Goal: Task Accomplishment & Management: Complete application form

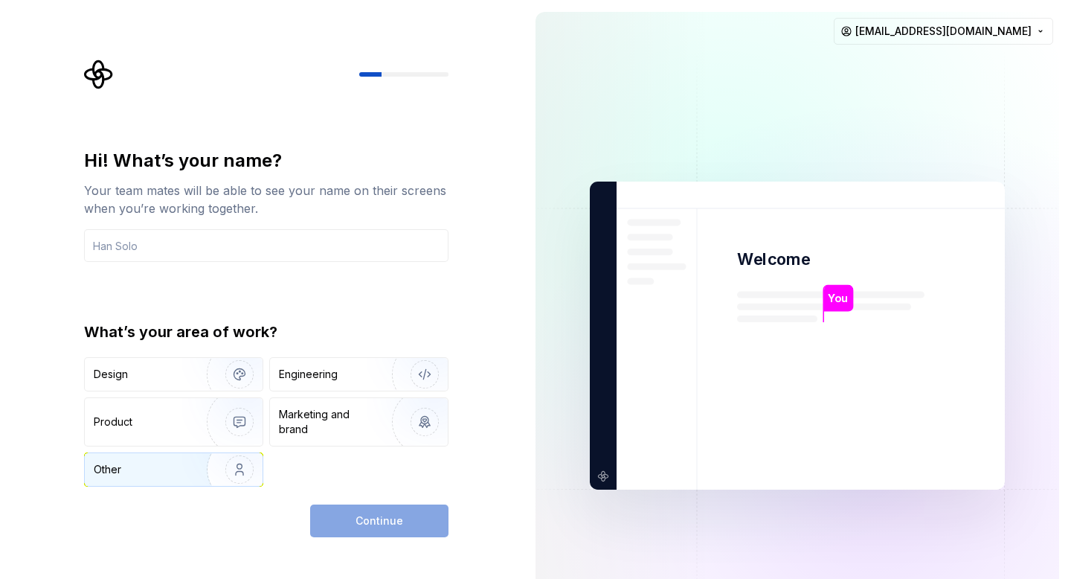
click at [177, 466] on div "Other" at bounding box center [137, 469] width 87 height 15
click at [402, 521] on div "Continue" at bounding box center [379, 520] width 138 height 33
click at [173, 477] on div "Other" at bounding box center [174, 469] width 178 height 33
click at [150, 251] on input "text" at bounding box center [266, 245] width 364 height 33
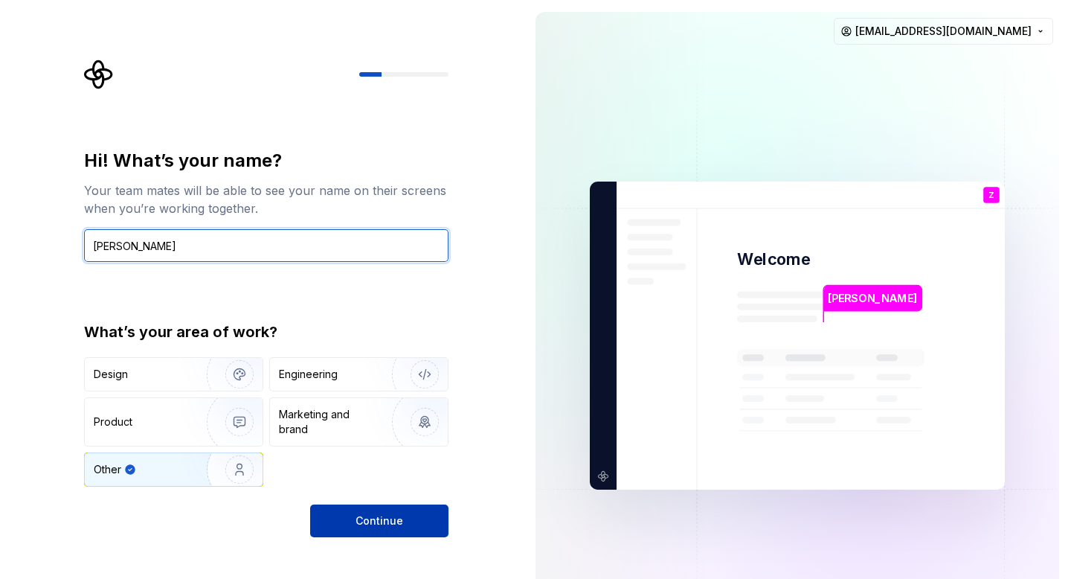
type input "Zoe"
click at [339, 523] on button "Continue" at bounding box center [379, 520] width 138 height 33
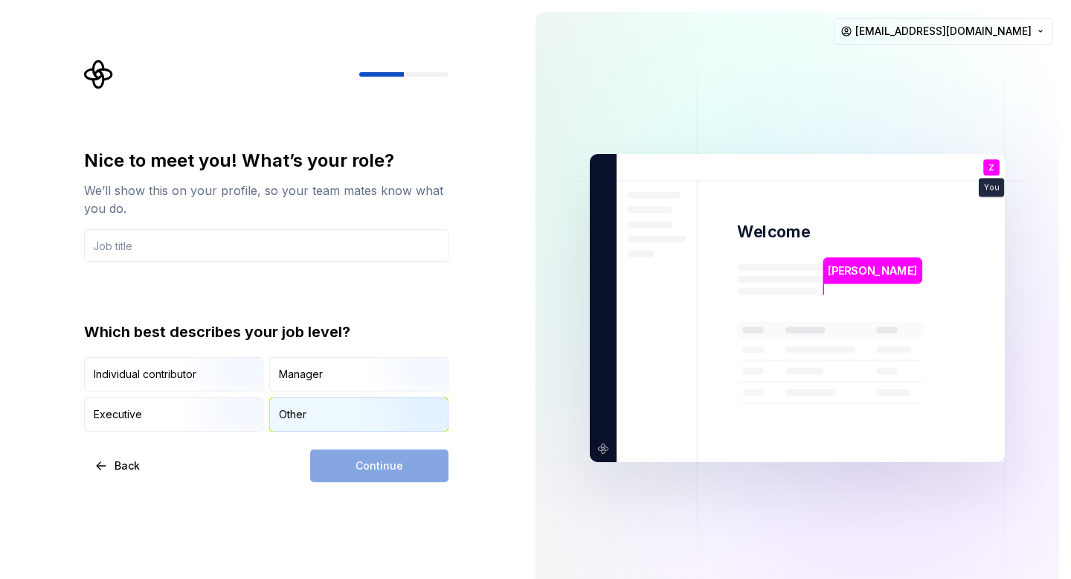
click at [301, 417] on div "Other" at bounding box center [293, 414] width 28 height 15
click at [153, 252] on input "text" at bounding box center [266, 245] width 364 height 33
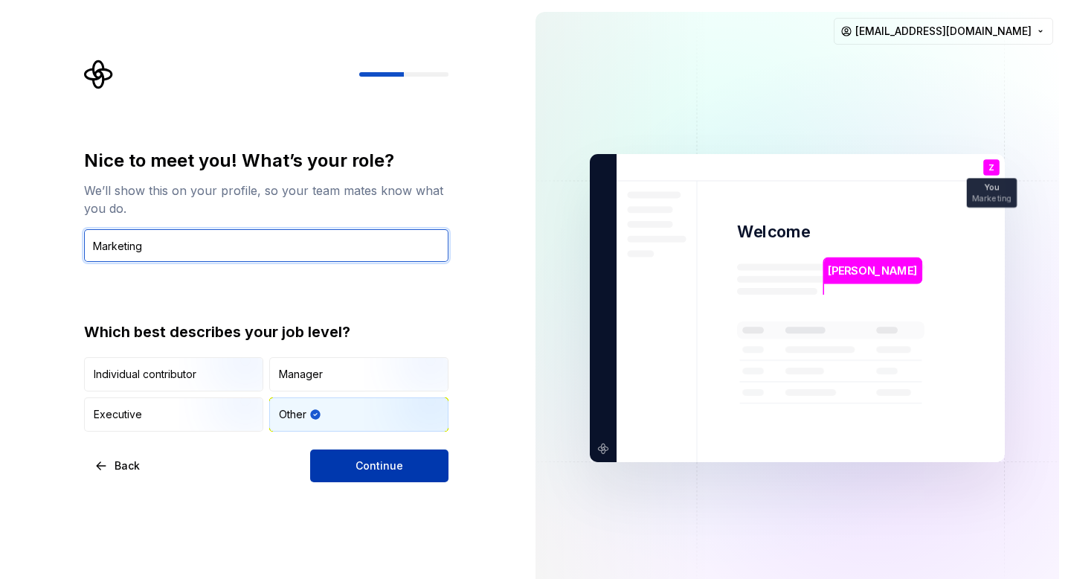
type input "Marketing"
click at [353, 460] on button "Continue" at bounding box center [379, 465] width 138 height 33
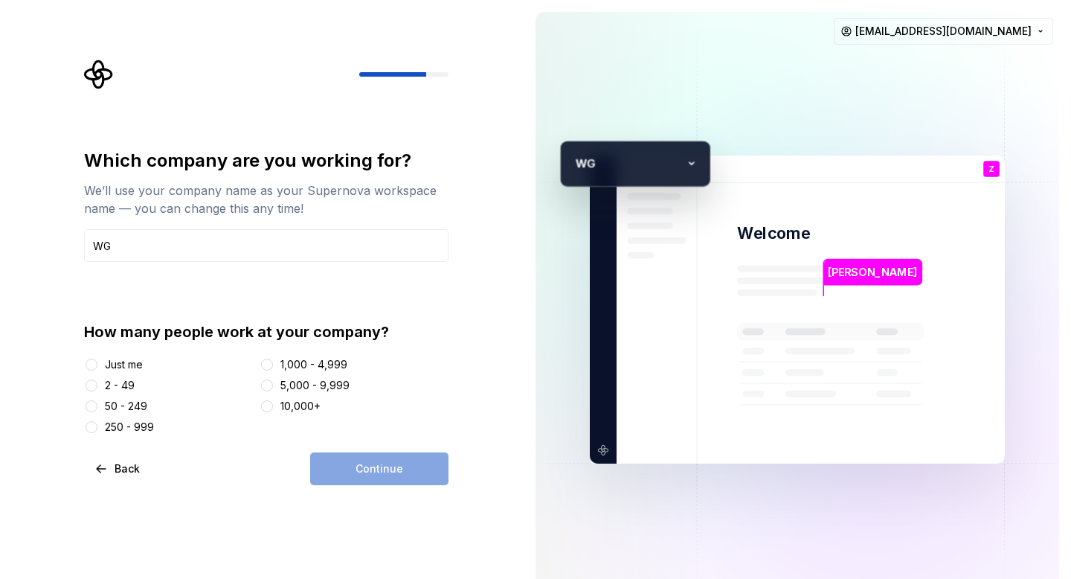
type input "WG"
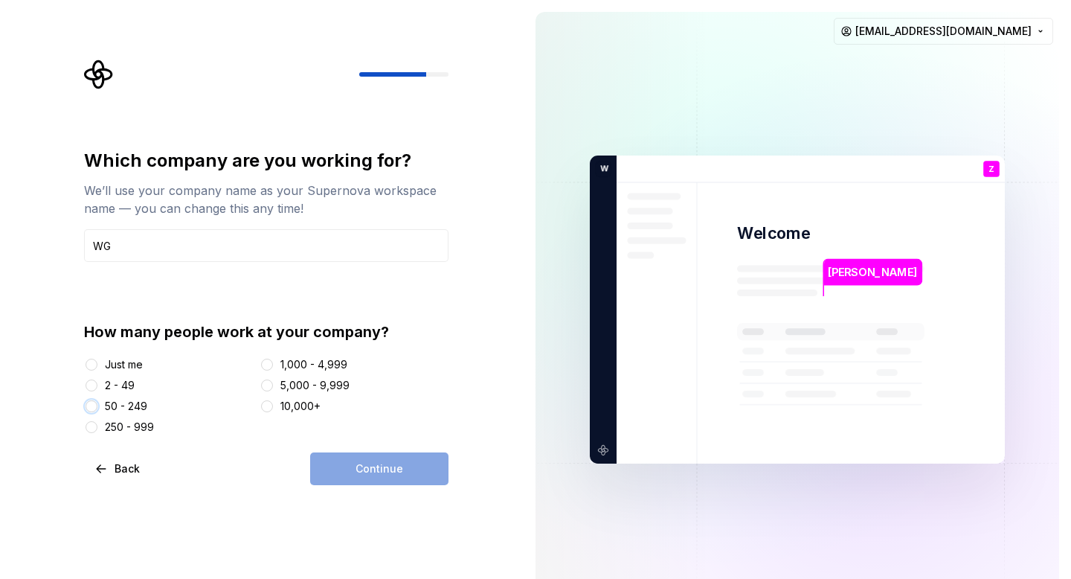
click at [91, 405] on button "50 - 249" at bounding box center [92, 406] width 12 height 12
click at [335, 478] on button "Continue" at bounding box center [379, 468] width 138 height 33
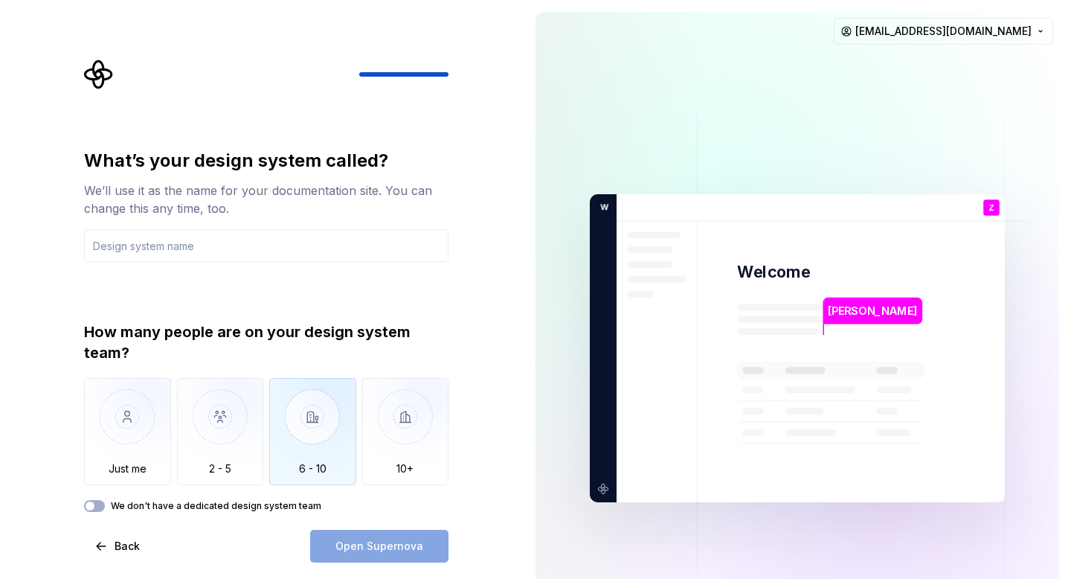
click at [306, 447] on img "button" at bounding box center [312, 428] width 87 height 100
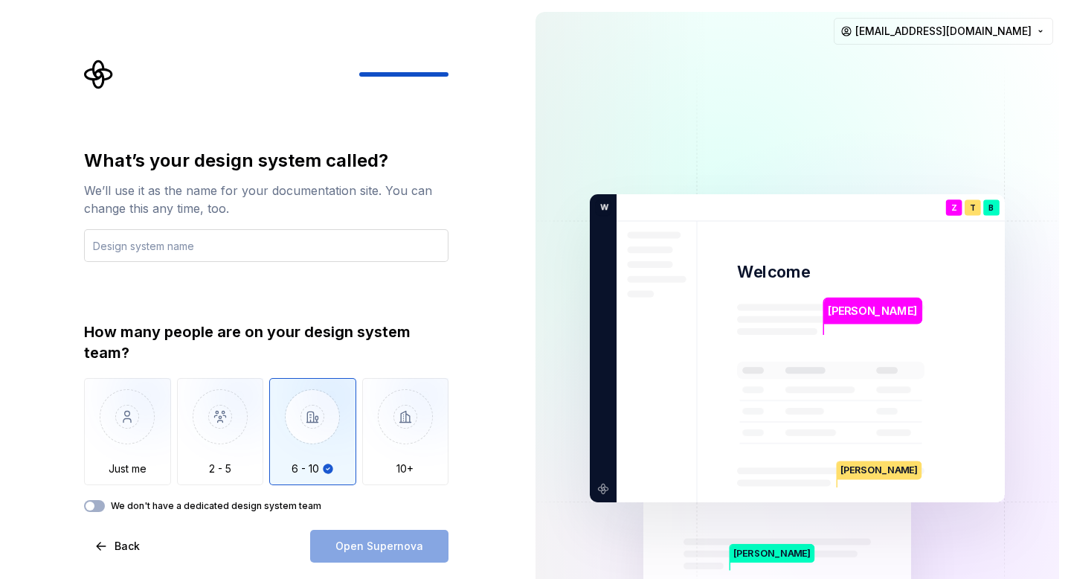
click at [194, 242] on input "text" at bounding box center [266, 245] width 364 height 33
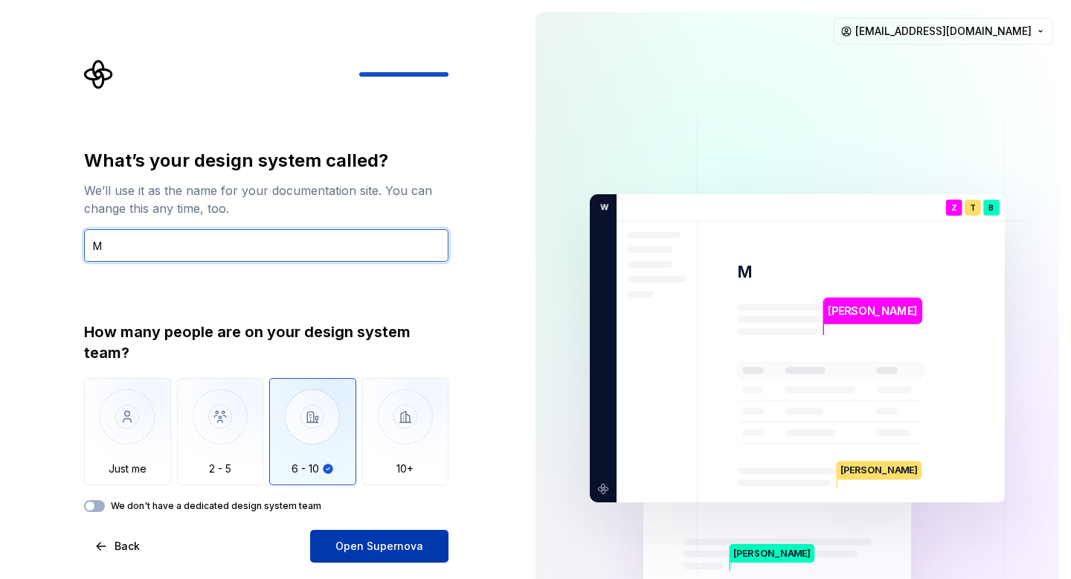
type input "M"
click at [356, 544] on span "Open Supernova" at bounding box center [379, 546] width 88 height 15
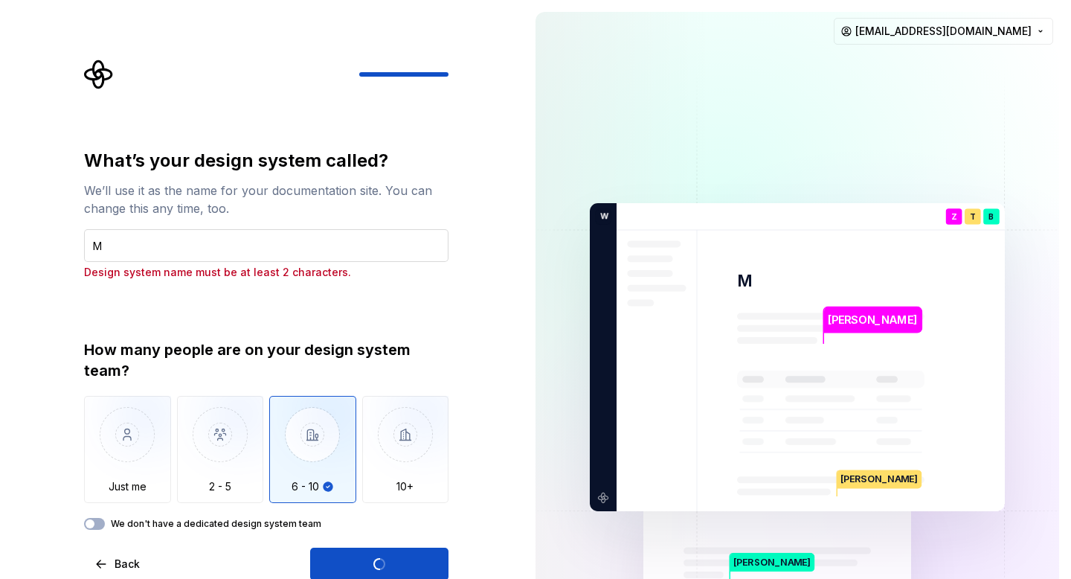
click at [141, 250] on input "M" at bounding box center [266, 245] width 364 height 33
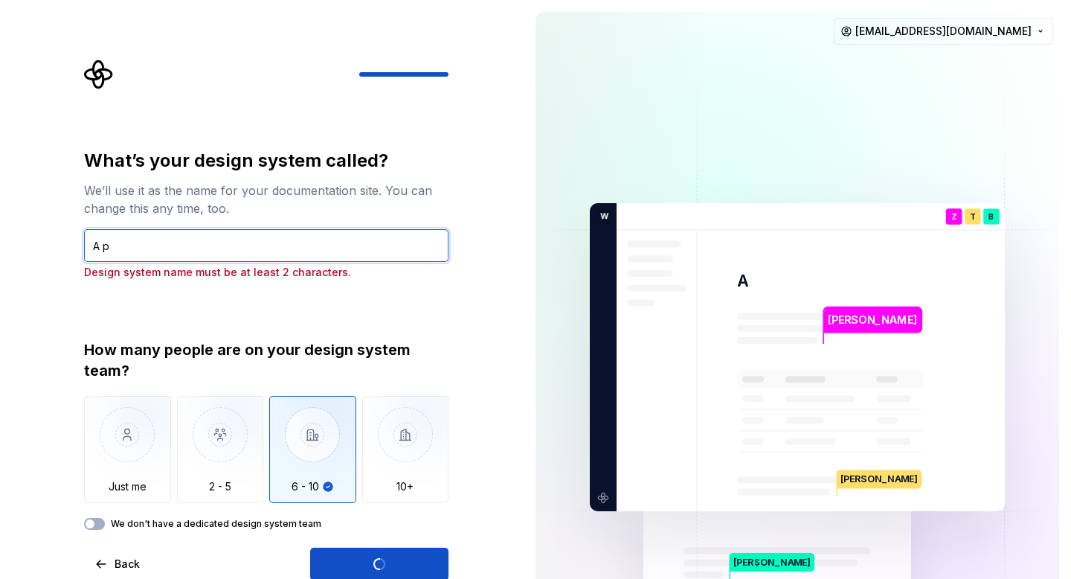
type input "App"
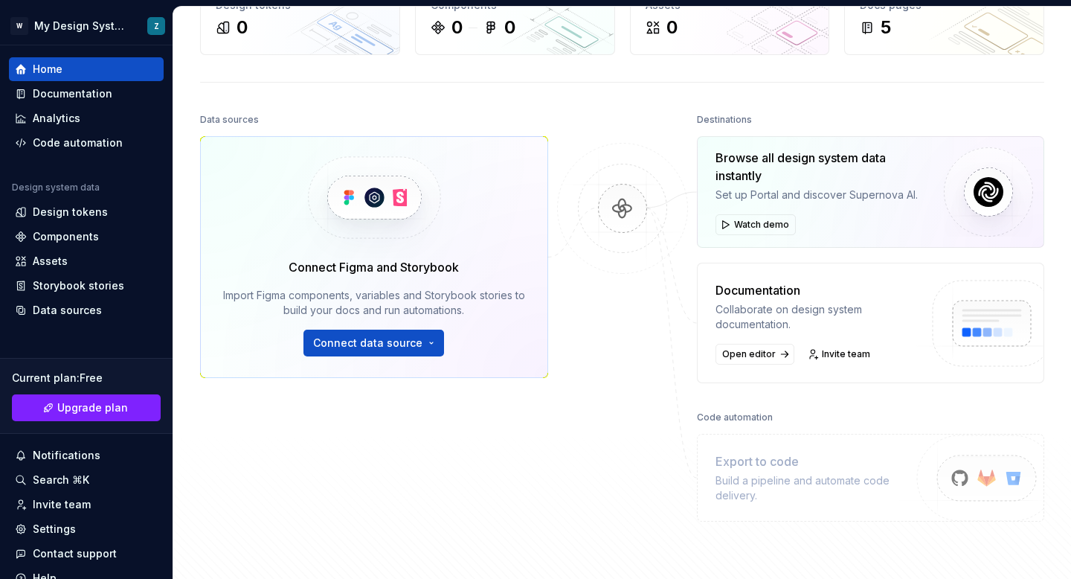
scroll to position [106, 0]
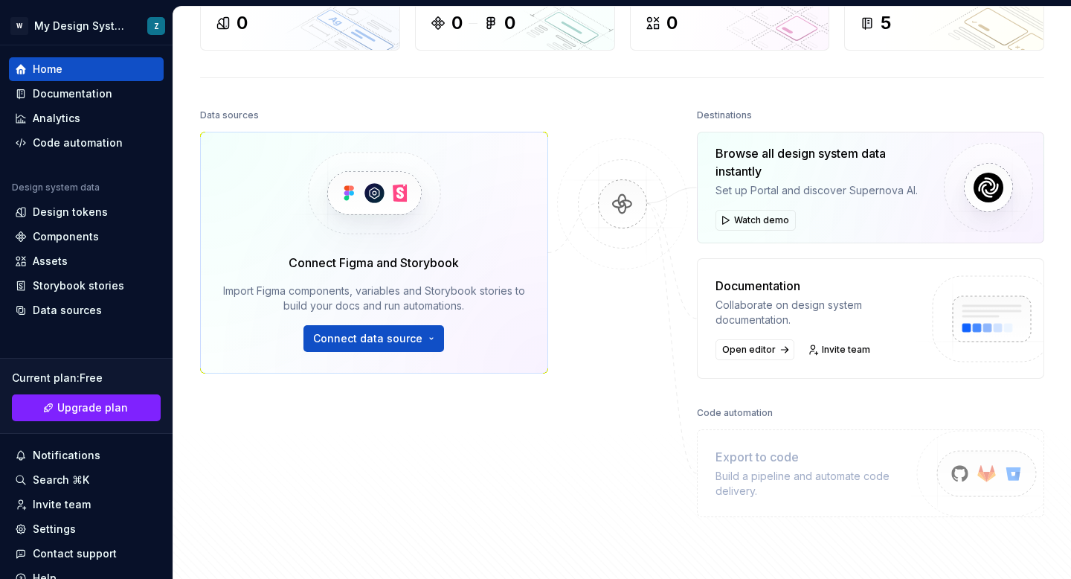
click at [553, 399] on div at bounding box center [622, 311] width 149 height 412
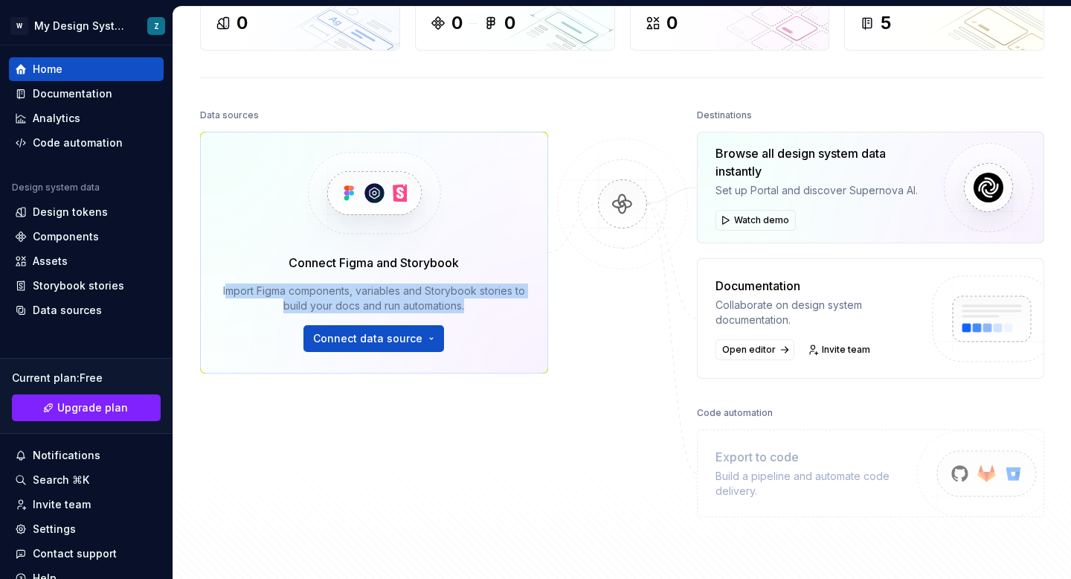
drag, startPoint x: 225, startPoint y: 290, endPoint x: 480, endPoint y: 317, distance: 256.5
click at [480, 317] on div "Connect Figma and Storybook Import Figma components, variables and Storybook st…" at bounding box center [374, 303] width 305 height 98
copy div "mport Figma components, variables and Storybook stories to build your docs and …"
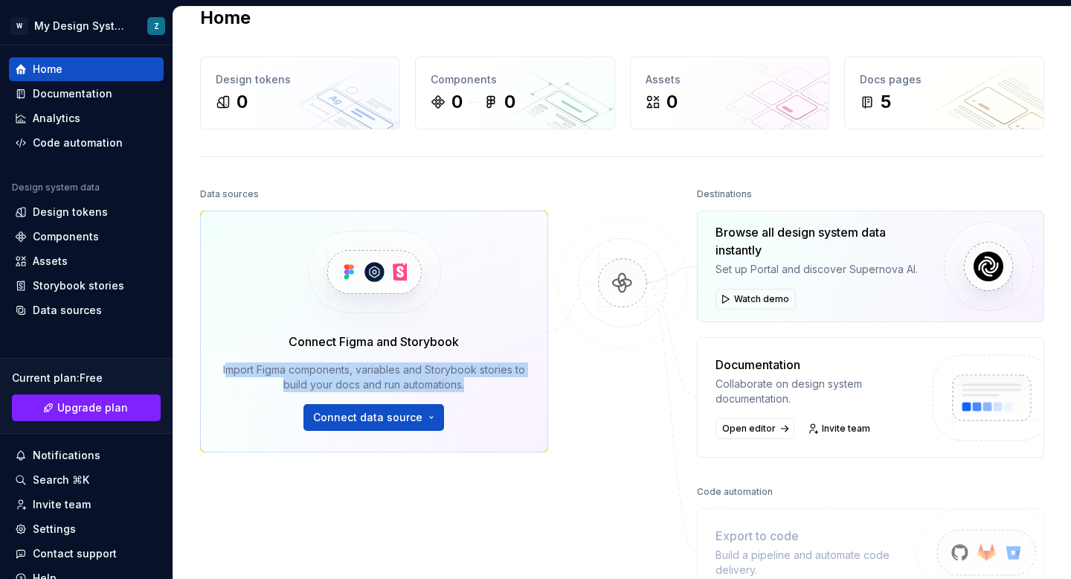
scroll to position [0, 0]
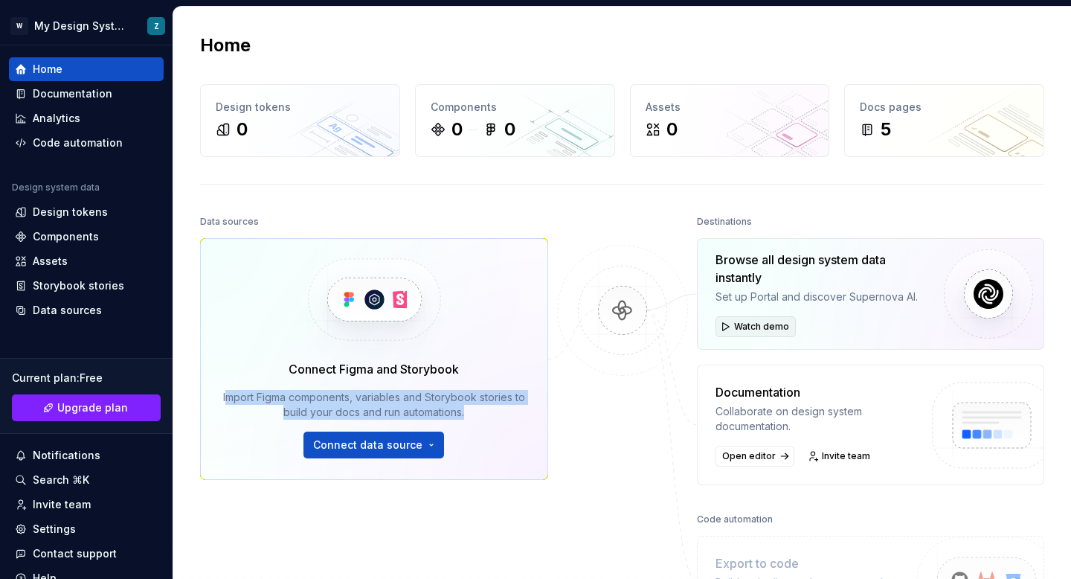
click at [749, 327] on span "Watch demo" at bounding box center [761, 327] width 55 height 12
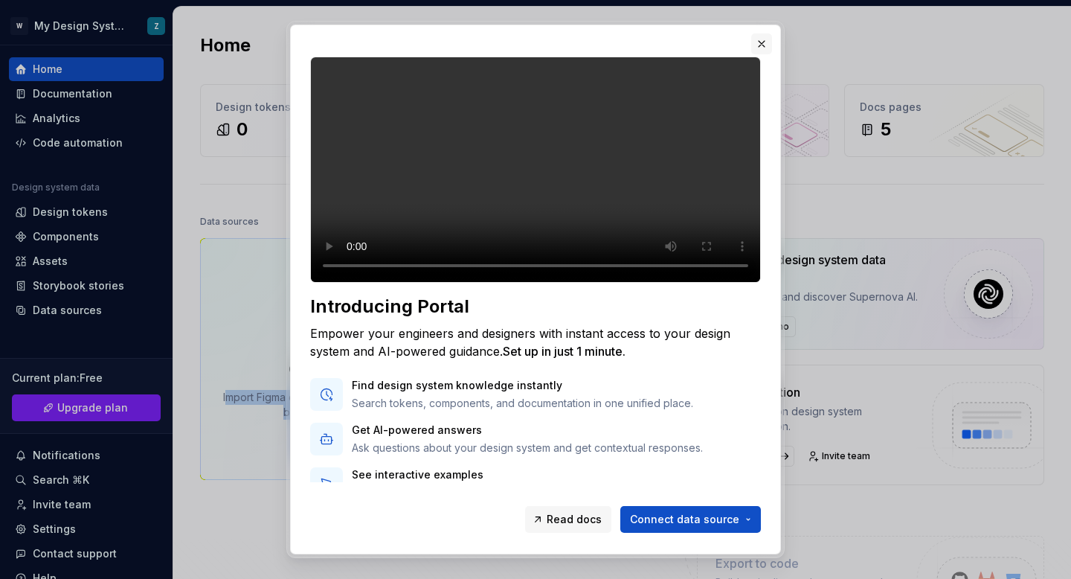
click at [765, 42] on button "button" at bounding box center [761, 43] width 21 height 21
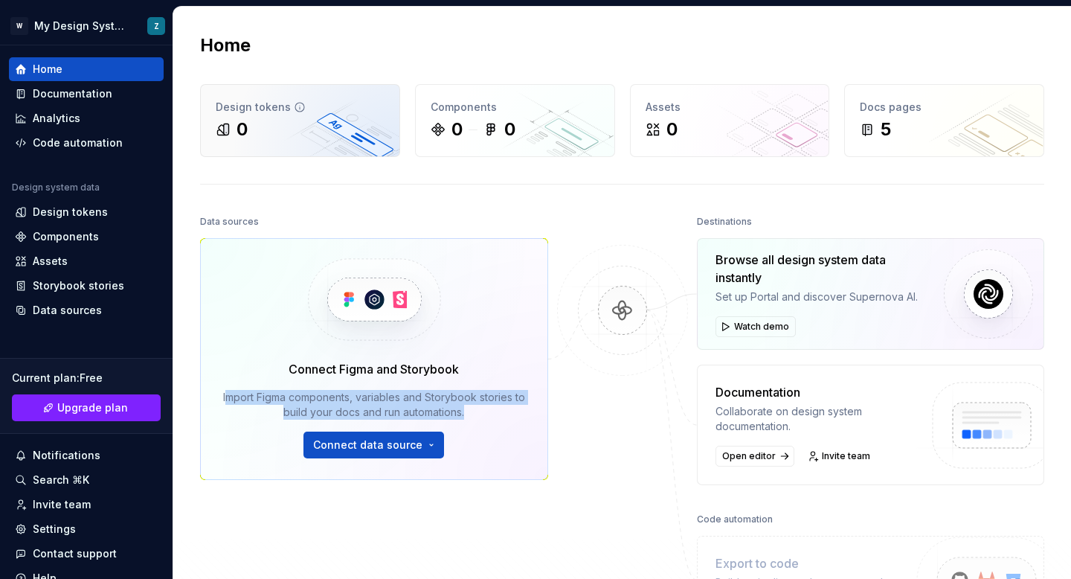
click at [295, 91] on div "Design tokens 0" at bounding box center [300, 120] width 199 height 71
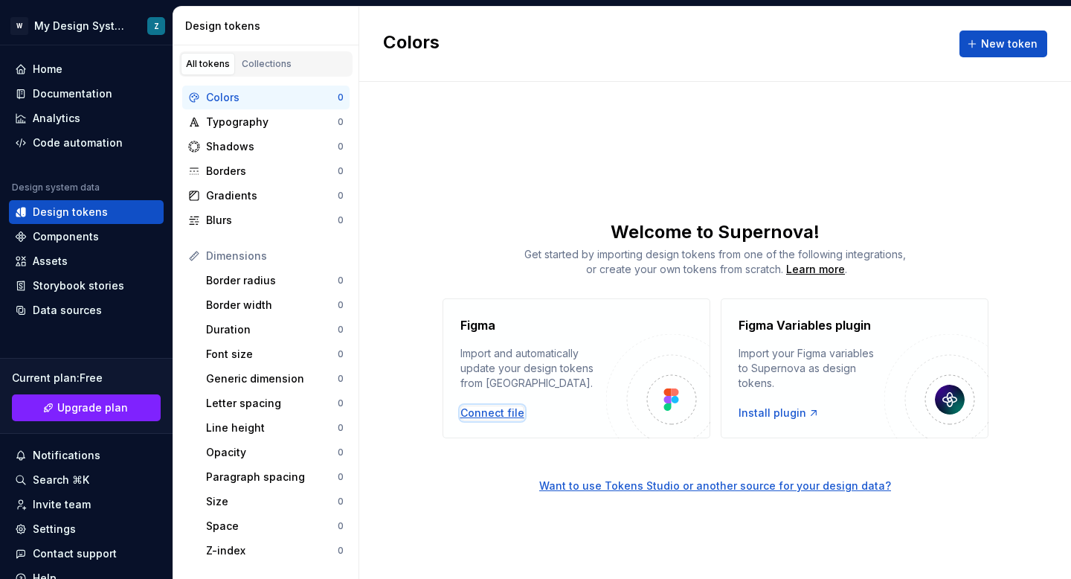
click at [507, 416] on div "Connect file" at bounding box center [492, 412] width 64 height 15
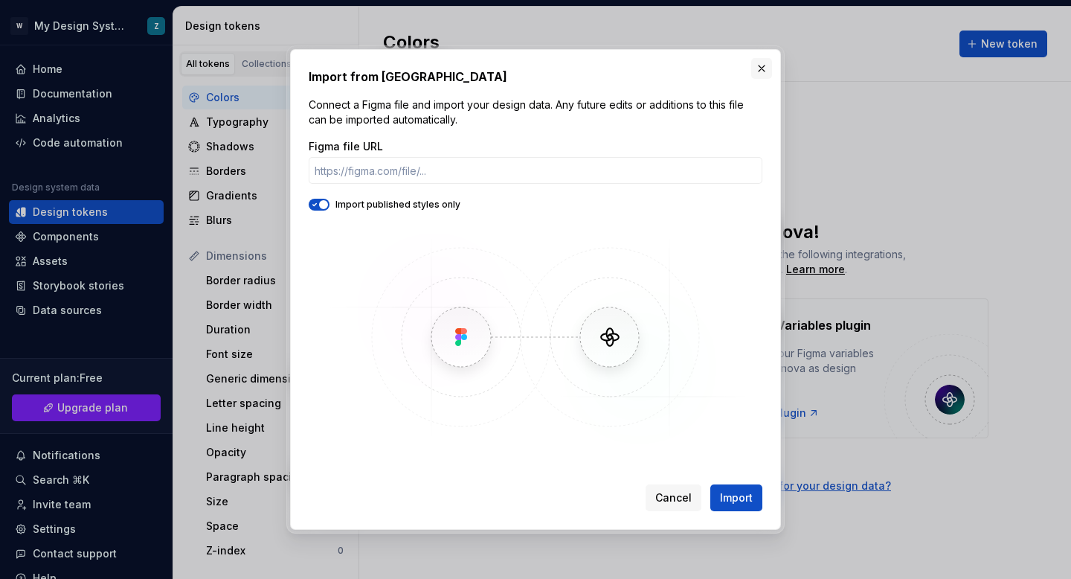
click at [762, 71] on button "button" at bounding box center [761, 68] width 21 height 21
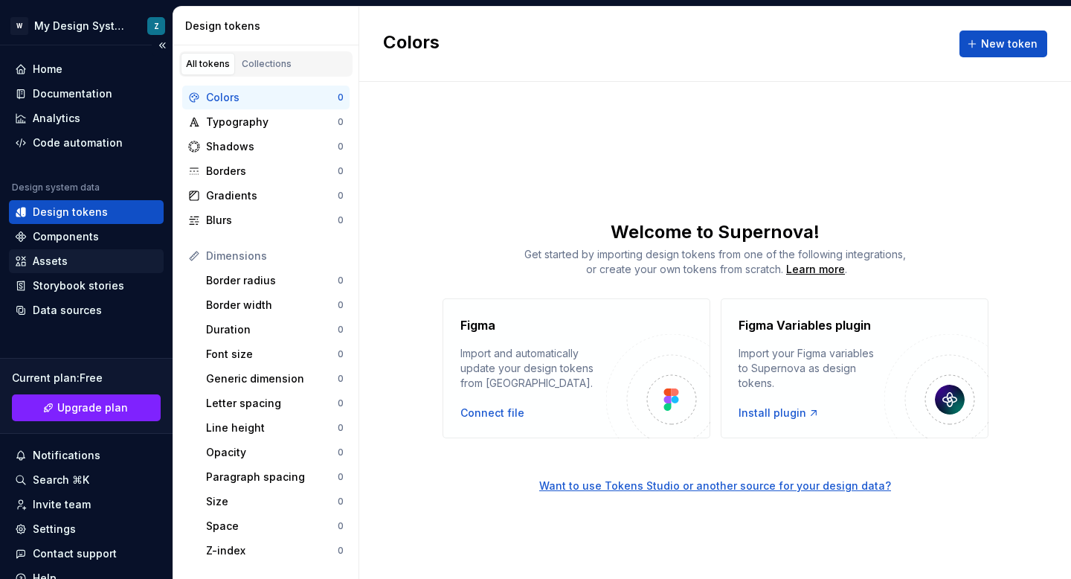
click at [74, 266] on div "Assets" at bounding box center [86, 261] width 143 height 15
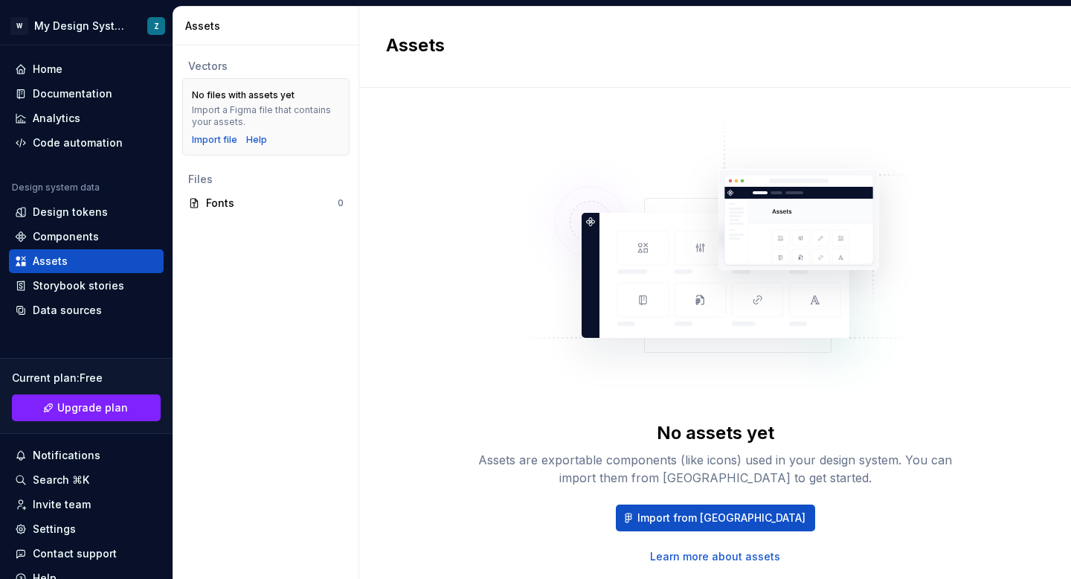
scroll to position [42, 0]
